Goal: Ask a question

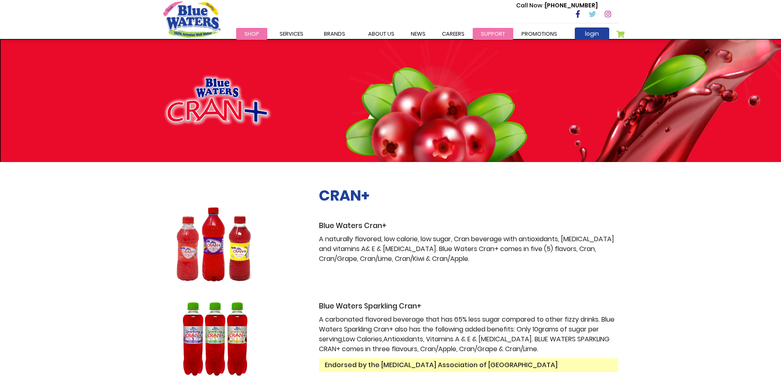
click at [483, 32] on link "support" at bounding box center [493, 34] width 41 height 12
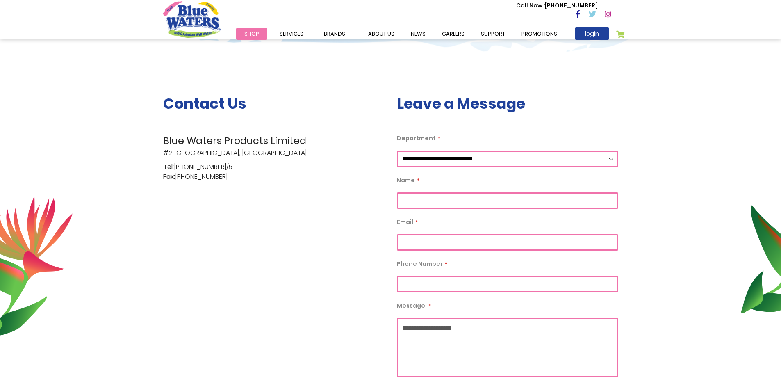
scroll to position [164, 0]
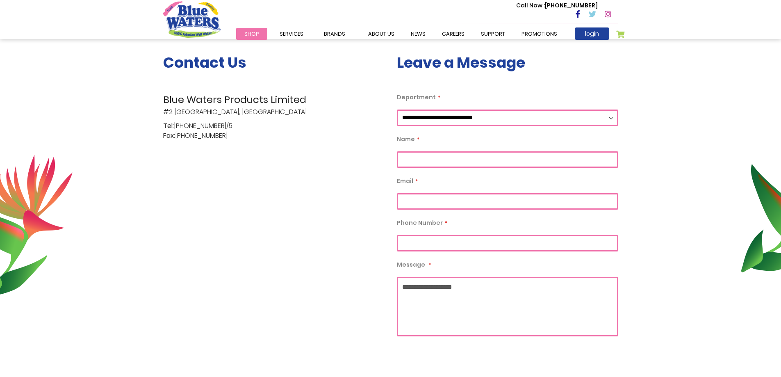
click at [550, 117] on select "**********" at bounding box center [507, 118] width 221 height 16
